Goal: Task Accomplishment & Management: Complete application form

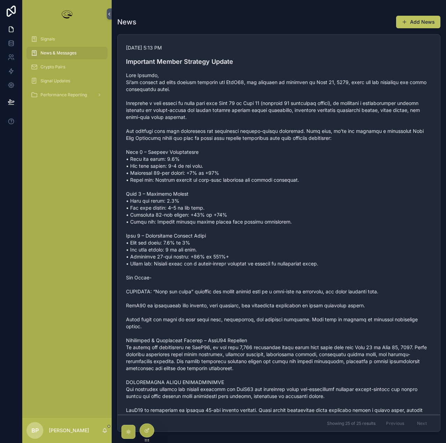
scroll to position [314, 0]
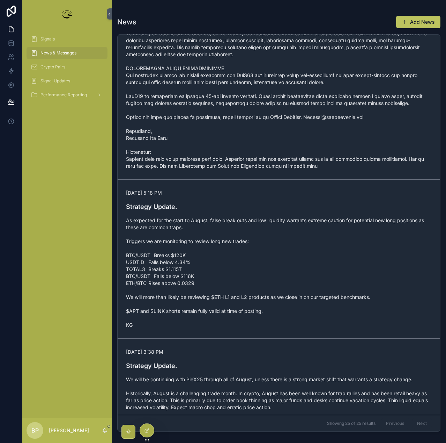
click at [45, 53] on span "News & Messages" at bounding box center [58, 53] width 36 height 6
click at [43, 41] on span "Signals" at bounding box center [47, 39] width 14 height 6
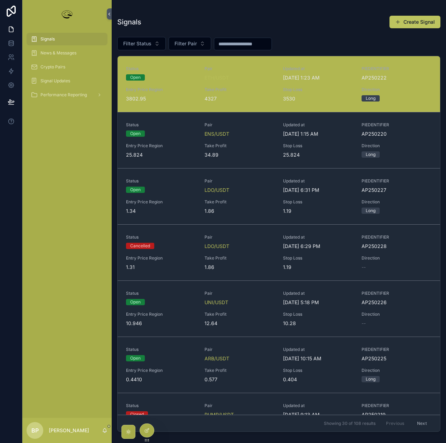
click at [235, 92] on span "Take Profit" at bounding box center [239, 90] width 70 height 6
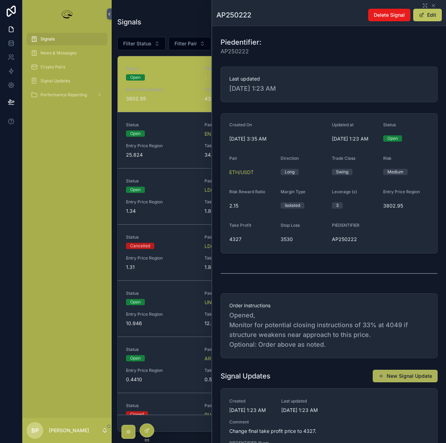
click at [397, 375] on button "New Signal Update" at bounding box center [404, 376] width 65 height 13
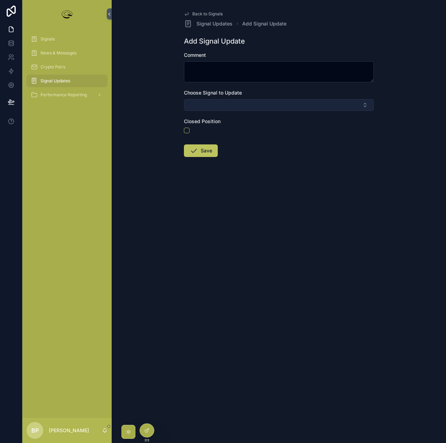
click at [205, 105] on button "Select Button" at bounding box center [279, 105] width 190 height 12
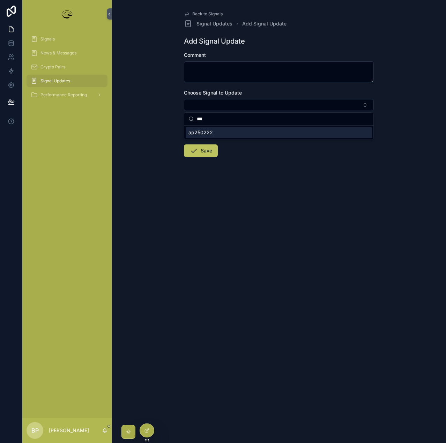
type input "***"
click at [203, 135] on span "ap250222" at bounding box center [200, 132] width 24 height 7
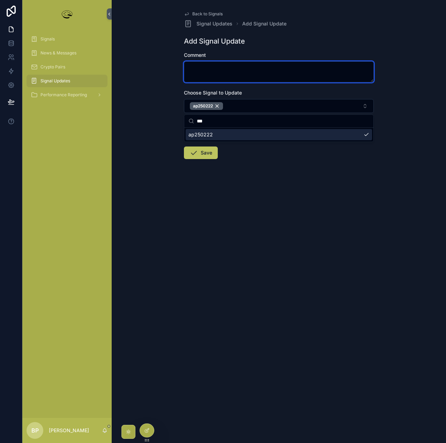
click at [208, 70] on textarea "scrollable content" at bounding box center [279, 71] width 190 height 21
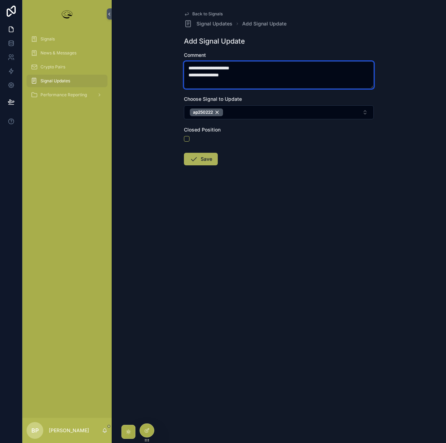
type textarea "**********"
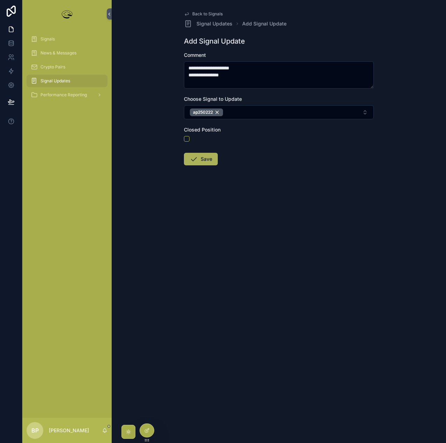
click at [204, 161] on button "Save" at bounding box center [201, 159] width 34 height 13
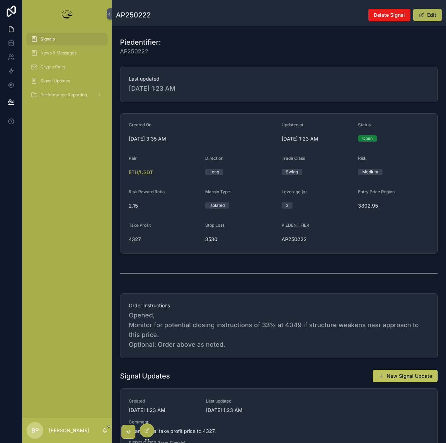
click at [427, 15] on button "Edit" at bounding box center [427, 15] width 29 height 13
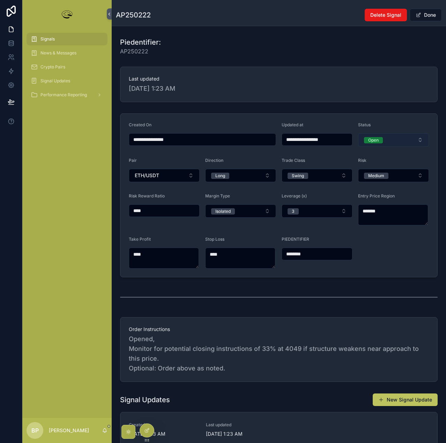
click at [371, 141] on div "Open" at bounding box center [373, 140] width 10 height 6
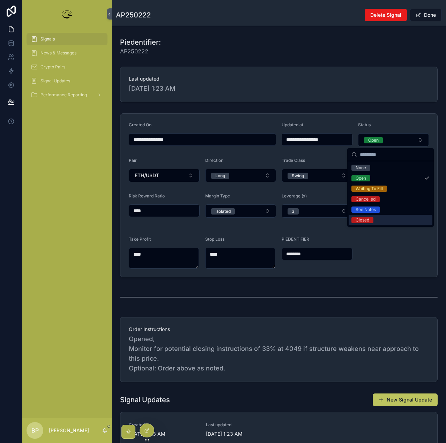
click at [365, 219] on div "Closed" at bounding box center [362, 220] width 14 height 6
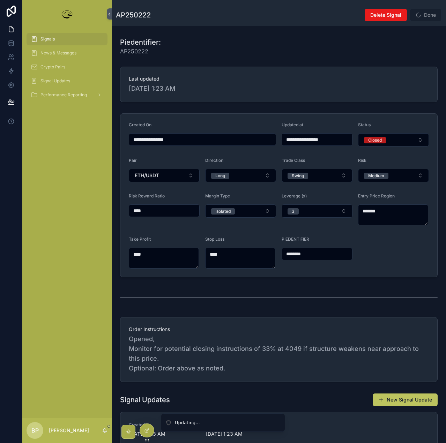
type input "**********"
click at [421, 13] on button "Done" at bounding box center [425, 15] width 32 height 13
